Goal: Find specific page/section: Find specific page/section

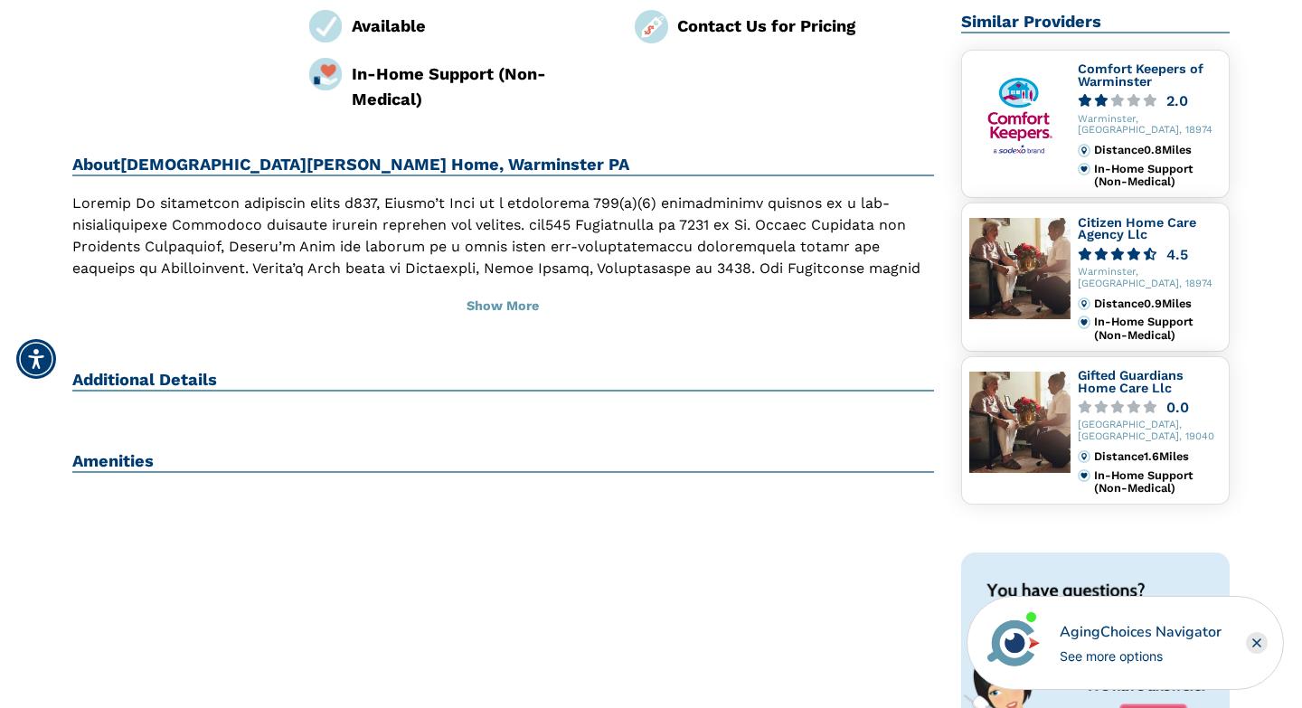
scroll to position [414, 0]
click at [507, 286] on button "Show More" at bounding box center [503, 306] width 862 height 40
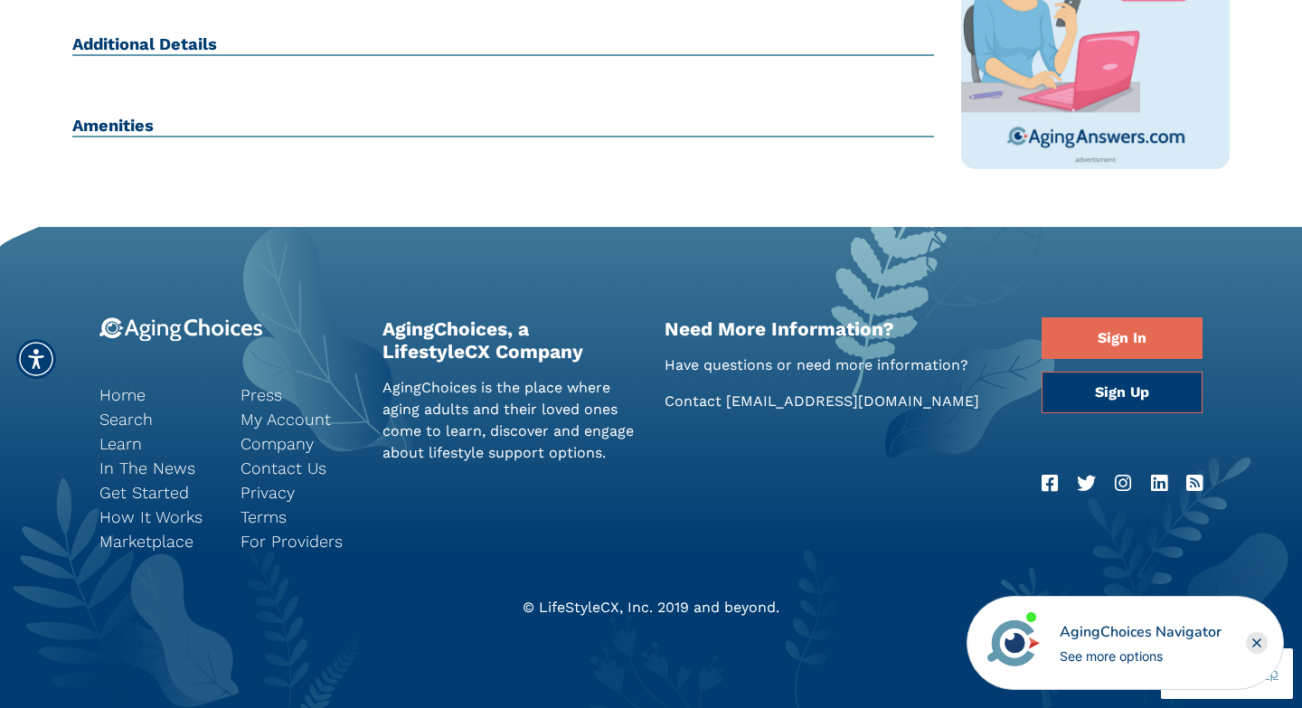
scroll to position [1140, 0]
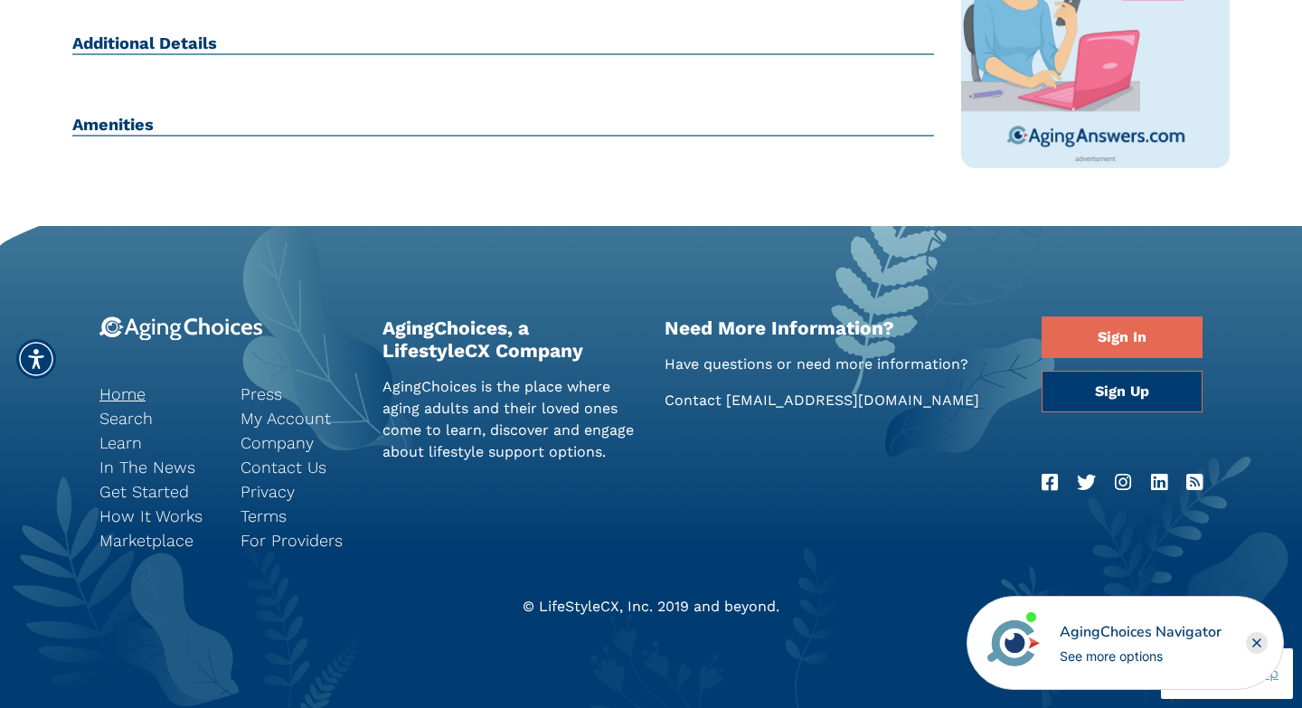
click at [129, 400] on link "Home" at bounding box center [156, 394] width 114 height 24
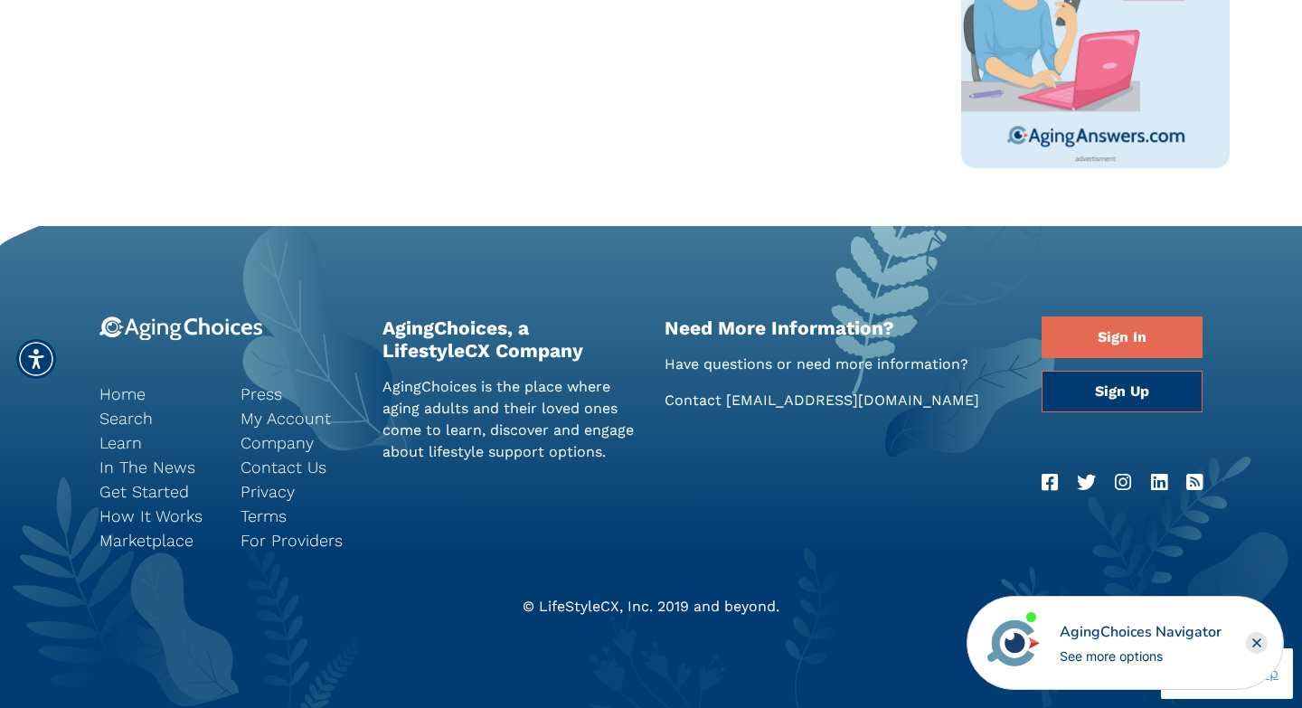
scroll to position [876, 0]
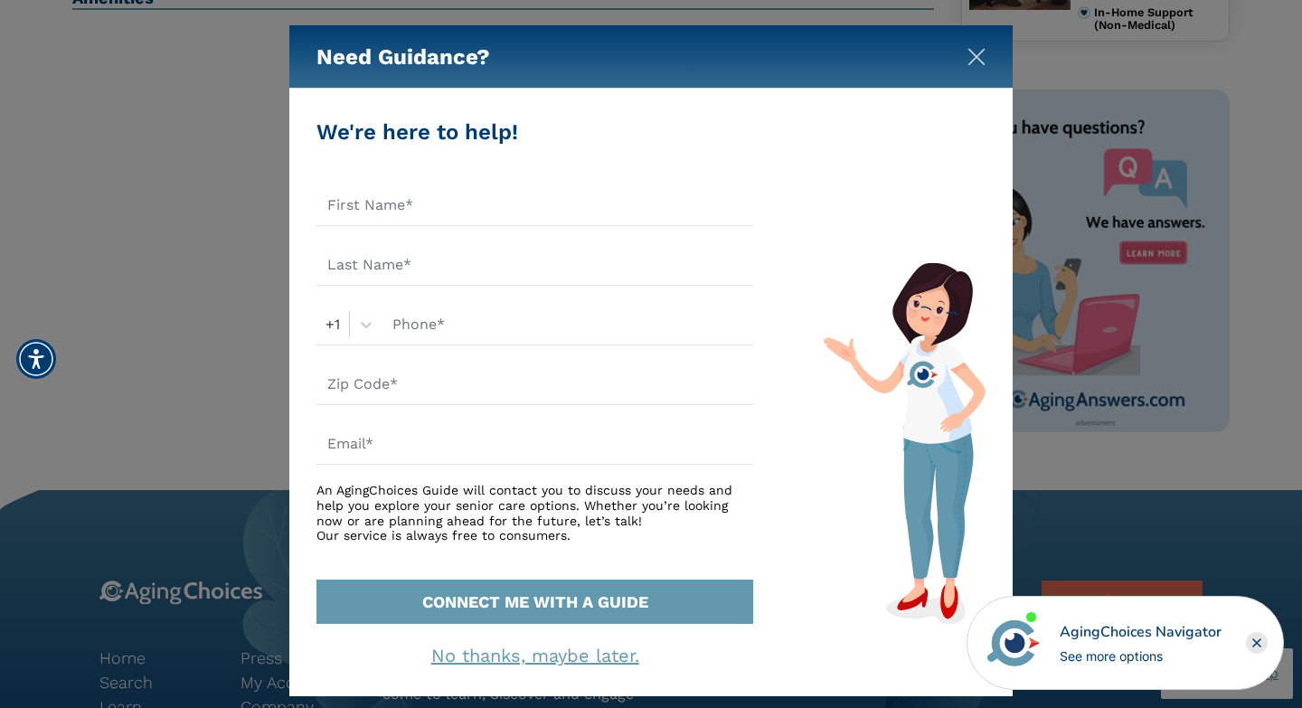
click at [975, 61] on img "Close" at bounding box center [976, 57] width 18 height 18
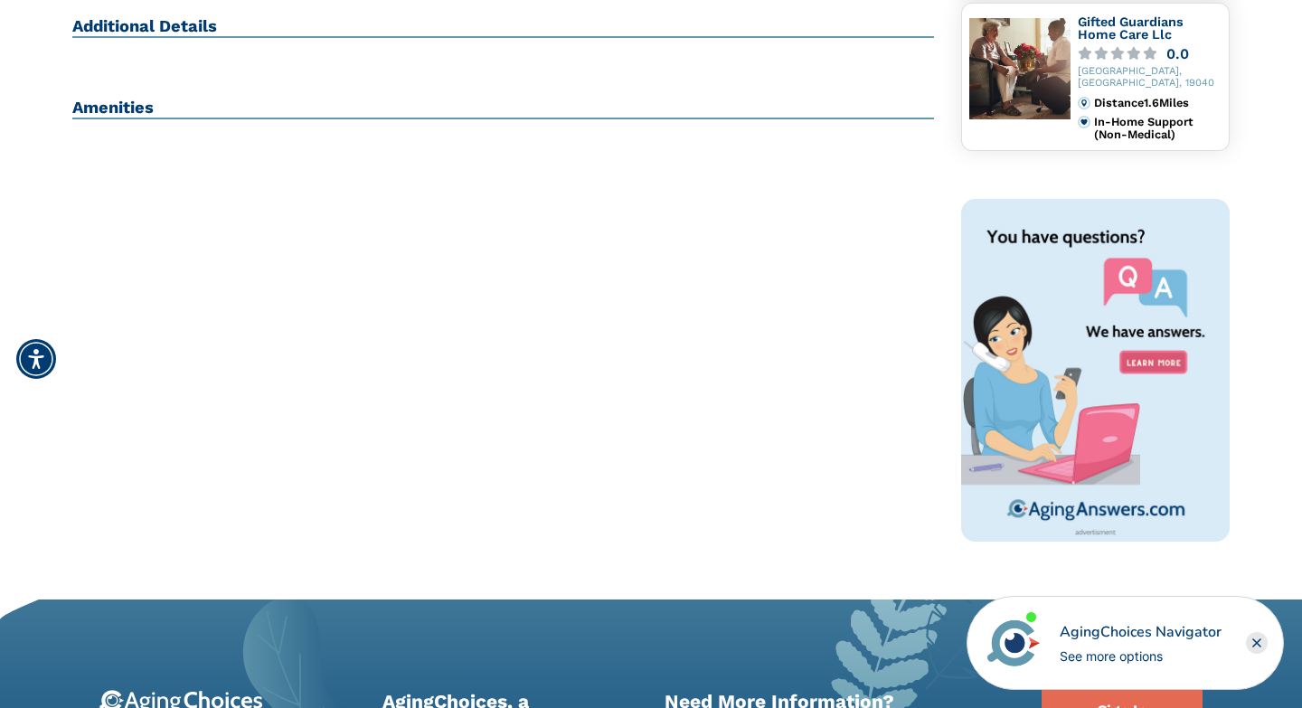
scroll to position [0, 0]
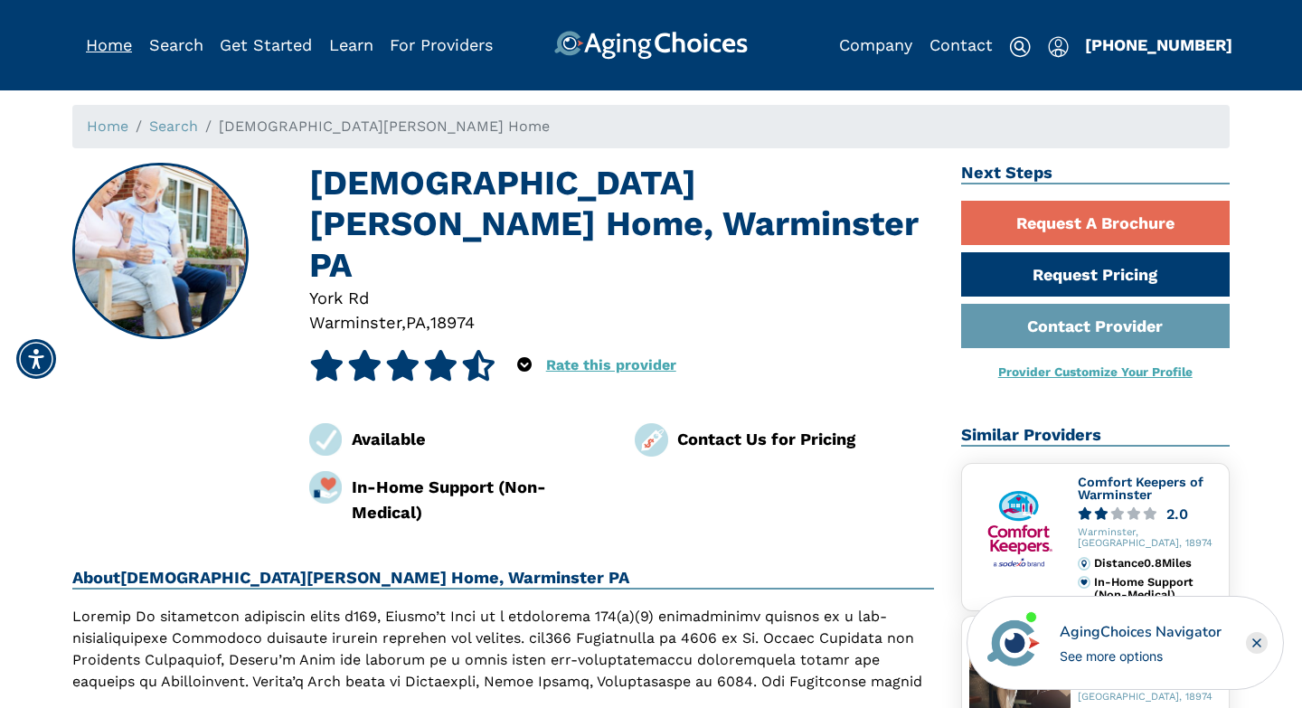
click at [117, 47] on link "Home" at bounding box center [109, 44] width 46 height 19
